Goal: Task Accomplishment & Management: Manage account settings

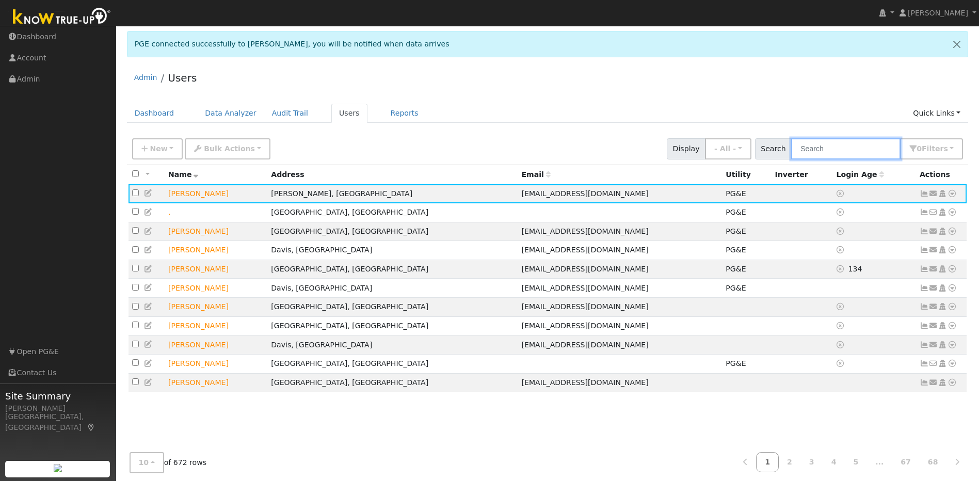
click at [514, 151] on input "text" at bounding box center [845, 148] width 109 height 21
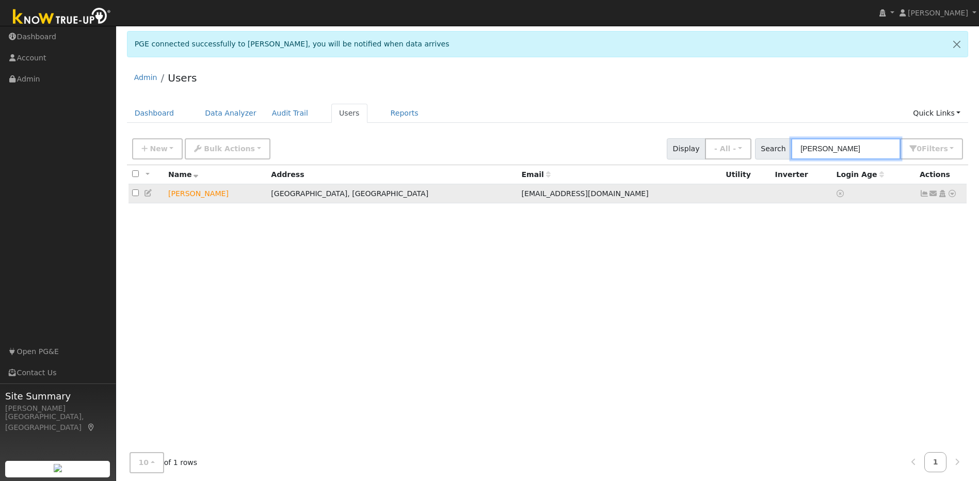
type input "[PERSON_NAME]"
click at [514, 193] on icon at bounding box center [923, 193] width 9 height 7
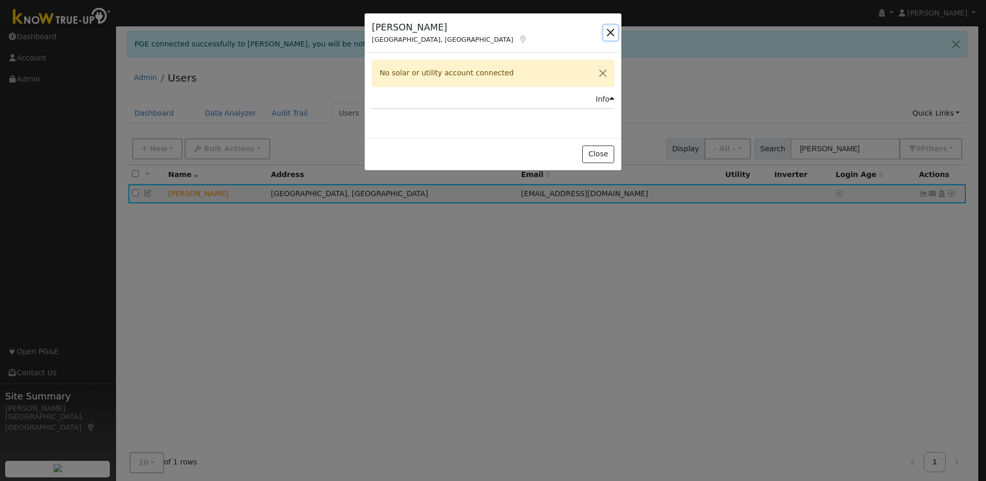
click at [514, 33] on button "button" at bounding box center [611, 32] width 14 height 14
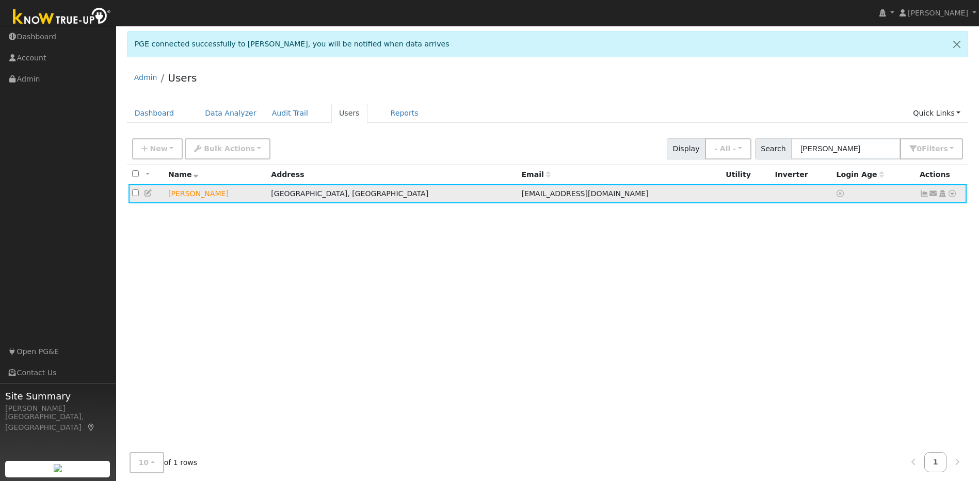
click at [514, 197] on icon at bounding box center [951, 193] width 9 height 7
click at [0, 0] on link "Utility" at bounding box center [0, 0] width 0 height 0
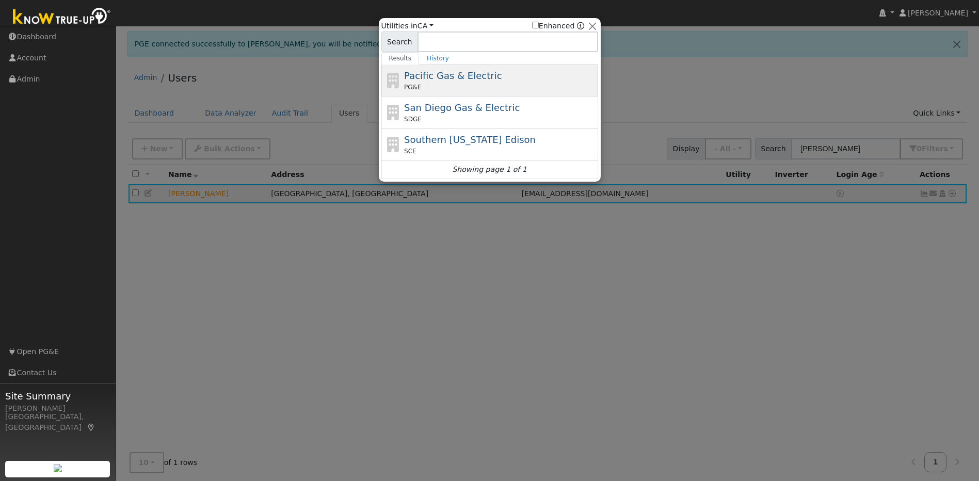
click at [420, 78] on span "Pacific Gas & Electric" at bounding box center [453, 75] width 98 height 11
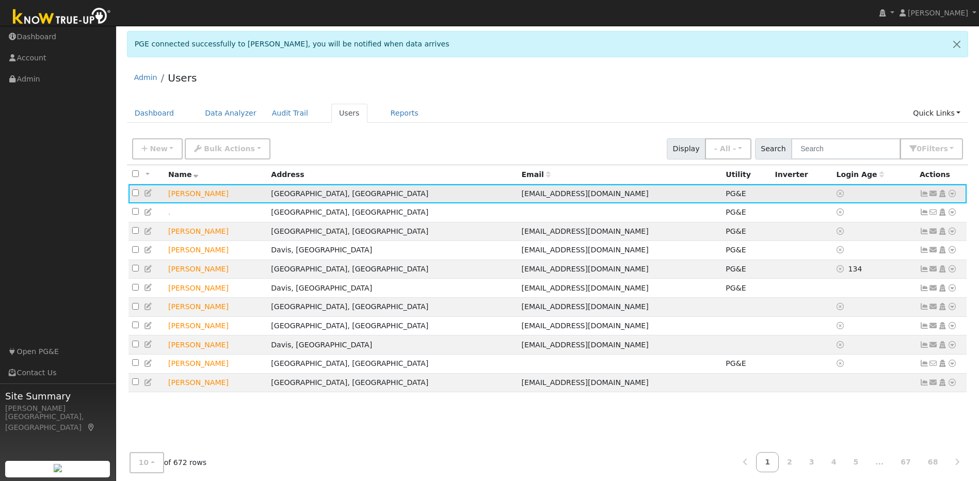
click at [924, 197] on icon at bounding box center [923, 193] width 9 height 7
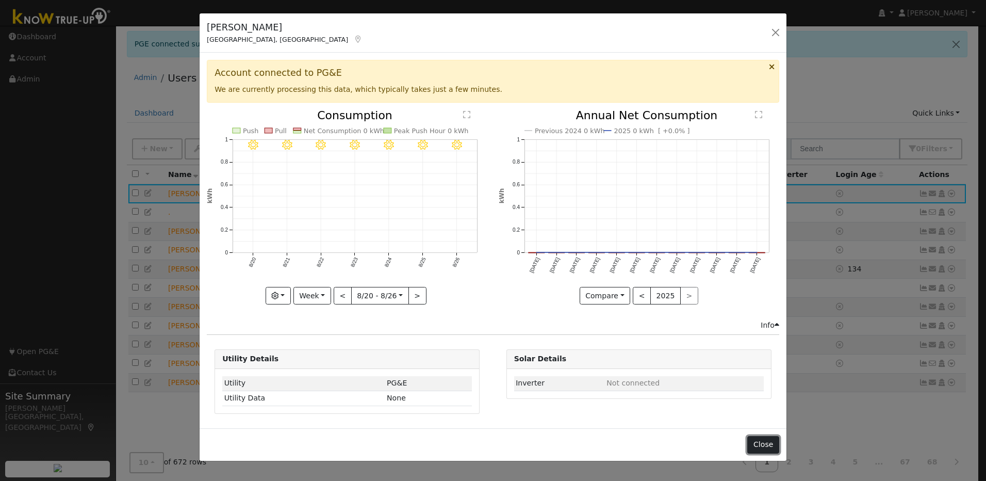
click at [774, 451] on button "Close" at bounding box center [763, 445] width 31 height 18
